Goal: Task Accomplishment & Management: Manage account settings

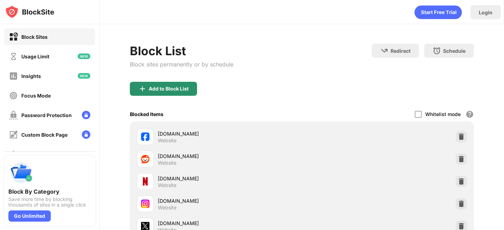
click at [194, 90] on div "Add to Block List" at bounding box center [163, 89] width 67 height 14
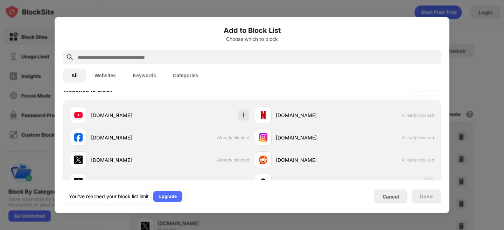
scroll to position [111, 0]
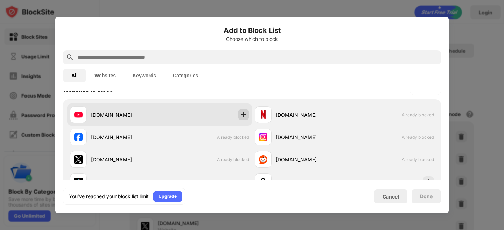
click at [242, 115] on img at bounding box center [243, 114] width 7 height 7
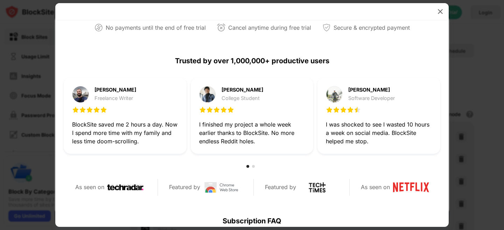
scroll to position [14, 0]
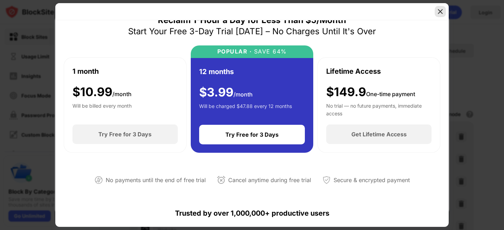
click at [440, 12] on img at bounding box center [439, 11] width 7 height 7
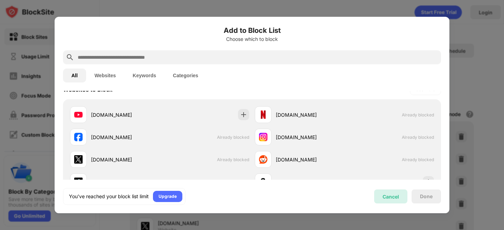
click at [391, 197] on div "Cancel" at bounding box center [390, 197] width 16 height 6
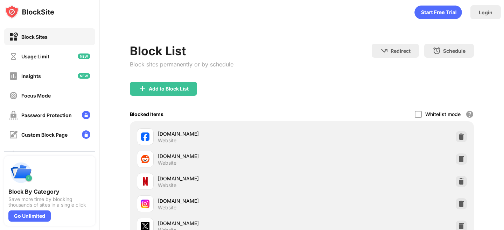
click at [488, 9] on div "Login" at bounding box center [485, 12] width 30 height 14
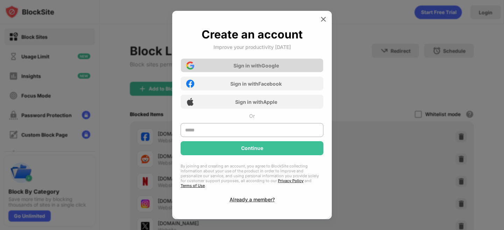
click at [278, 68] on div "Sign in with Google" at bounding box center [255, 66] width 45 height 6
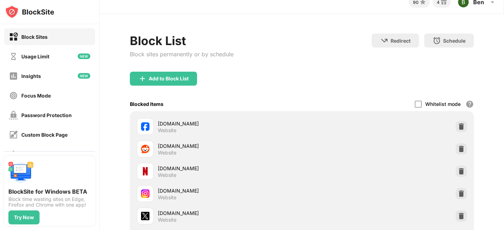
scroll to position [11, 0]
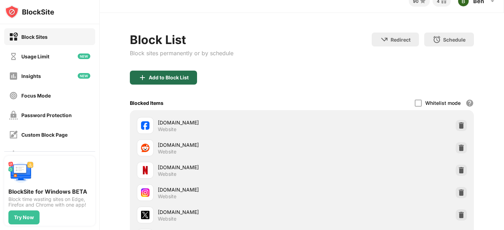
click at [178, 76] on div "Add to Block List" at bounding box center [169, 78] width 40 height 6
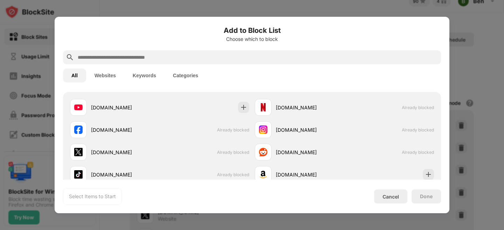
scroll to position [121, 0]
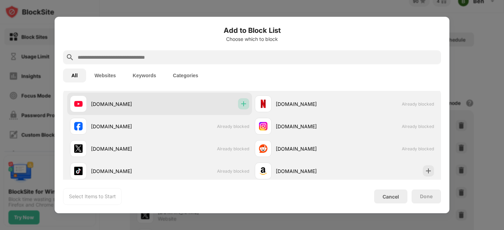
click at [243, 104] on img at bounding box center [243, 103] width 7 height 7
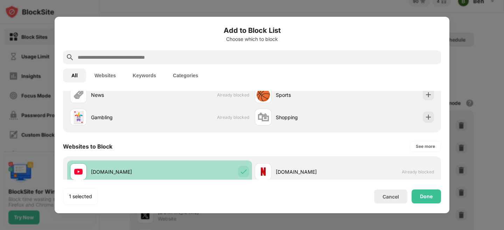
scroll to position [0, 0]
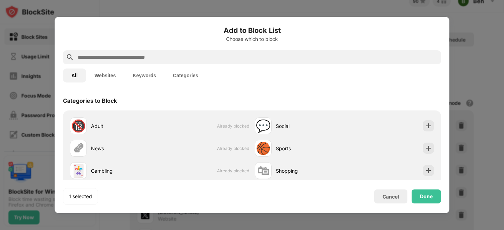
click at [115, 56] on input "text" at bounding box center [257, 57] width 361 height 8
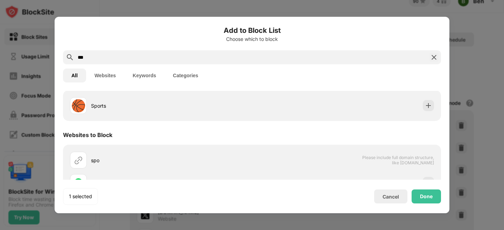
scroll to position [22, 0]
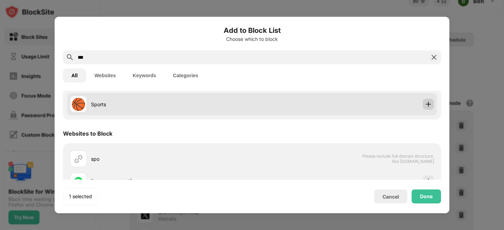
click at [425, 101] on img at bounding box center [428, 104] width 7 height 7
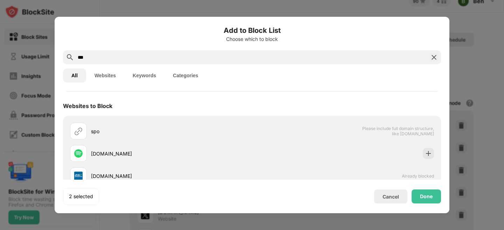
scroll to position [67, 0]
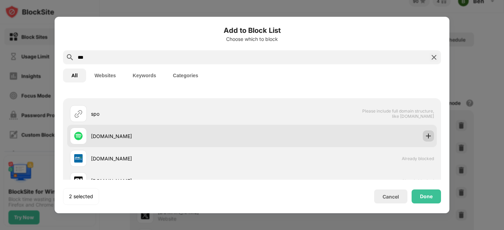
click at [428, 137] on img at bounding box center [428, 136] width 7 height 7
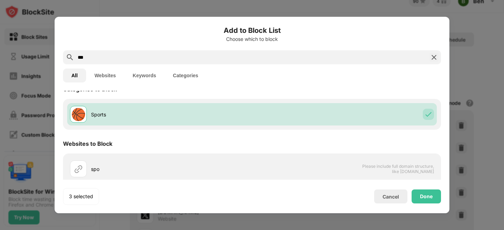
scroll to position [0, 0]
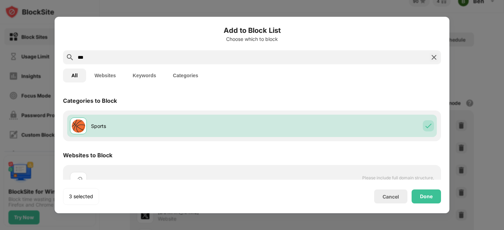
drag, startPoint x: 98, startPoint y: 58, endPoint x: 55, endPoint y: 56, distance: 43.4
click at [55, 56] on div "Add to Block List Choose which to block *** All Websites Keywords Categories Ca…" at bounding box center [252, 115] width 395 height 197
click at [105, 74] on button "Websites" at bounding box center [105, 76] width 38 height 14
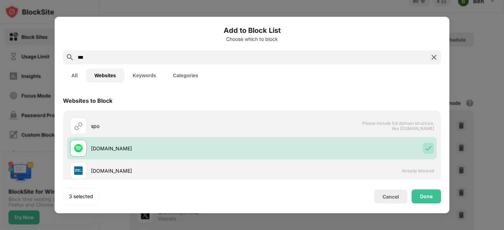
click at [177, 75] on button "Categories" at bounding box center [185, 76] width 42 height 14
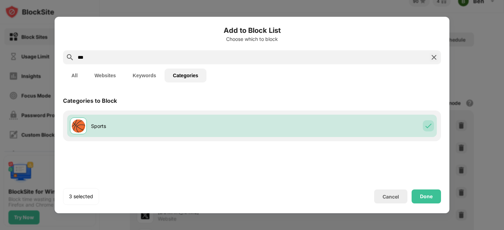
click at [150, 73] on button "Keywords" at bounding box center [144, 76] width 40 height 14
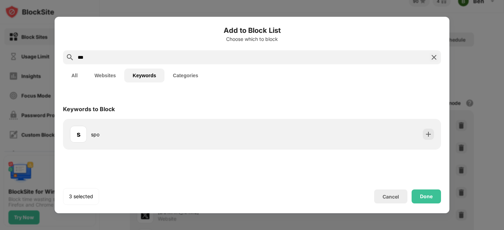
drag, startPoint x: 114, startPoint y: 54, endPoint x: 54, endPoint y: 42, distance: 61.3
click at [54, 230] on div "Add to Block List Choose which to block *** All Websites Keywords Categories Ke…" at bounding box center [252, 230] width 504 height 0
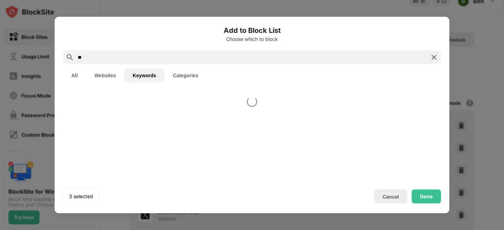
type input "*"
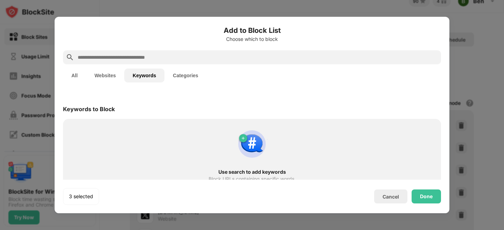
click at [189, 72] on button "Categories" at bounding box center [185, 76] width 42 height 14
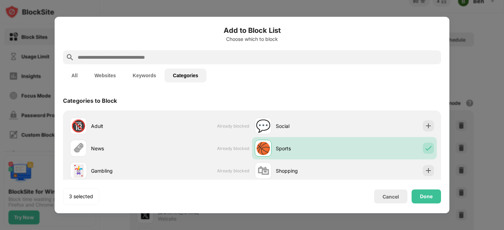
scroll to position [15, 0]
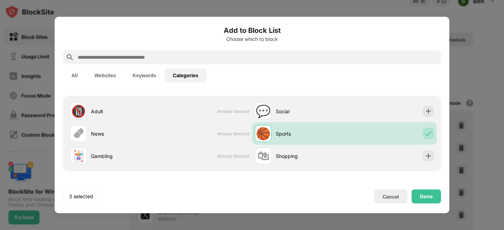
click at [112, 76] on button "Websites" at bounding box center [105, 76] width 38 height 14
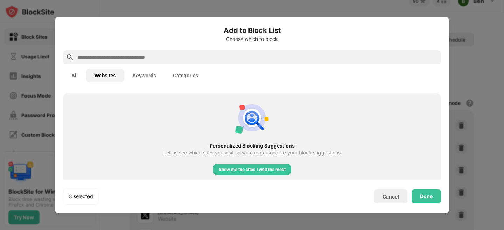
scroll to position [166, 0]
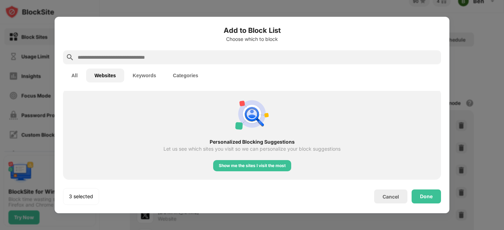
click at [71, 78] on button "All" at bounding box center [74, 76] width 23 height 14
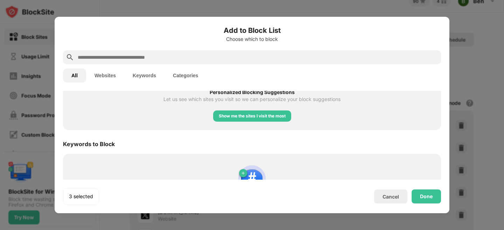
scroll to position [312, 0]
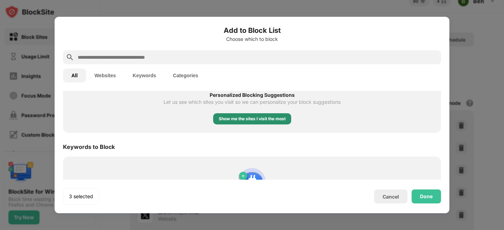
click at [252, 120] on div "Show me the sites I visit the most" at bounding box center [252, 118] width 67 height 7
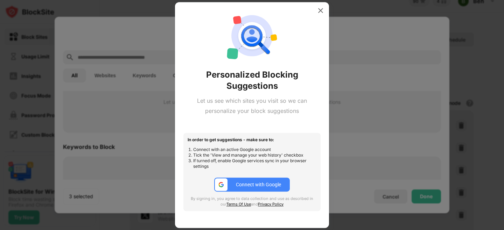
click at [253, 186] on div "Connect with Google" at bounding box center [258, 185] width 45 height 6
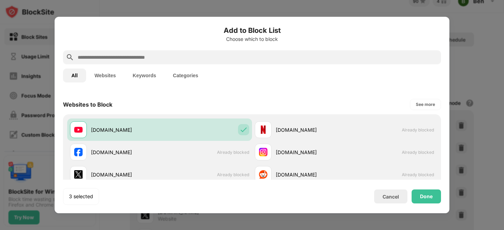
scroll to position [0, 0]
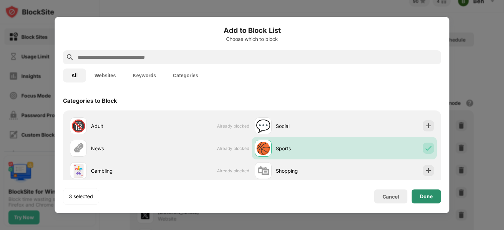
click at [428, 197] on div "Done" at bounding box center [426, 197] width 13 height 6
